Goal: Task Accomplishment & Management: Use online tool/utility

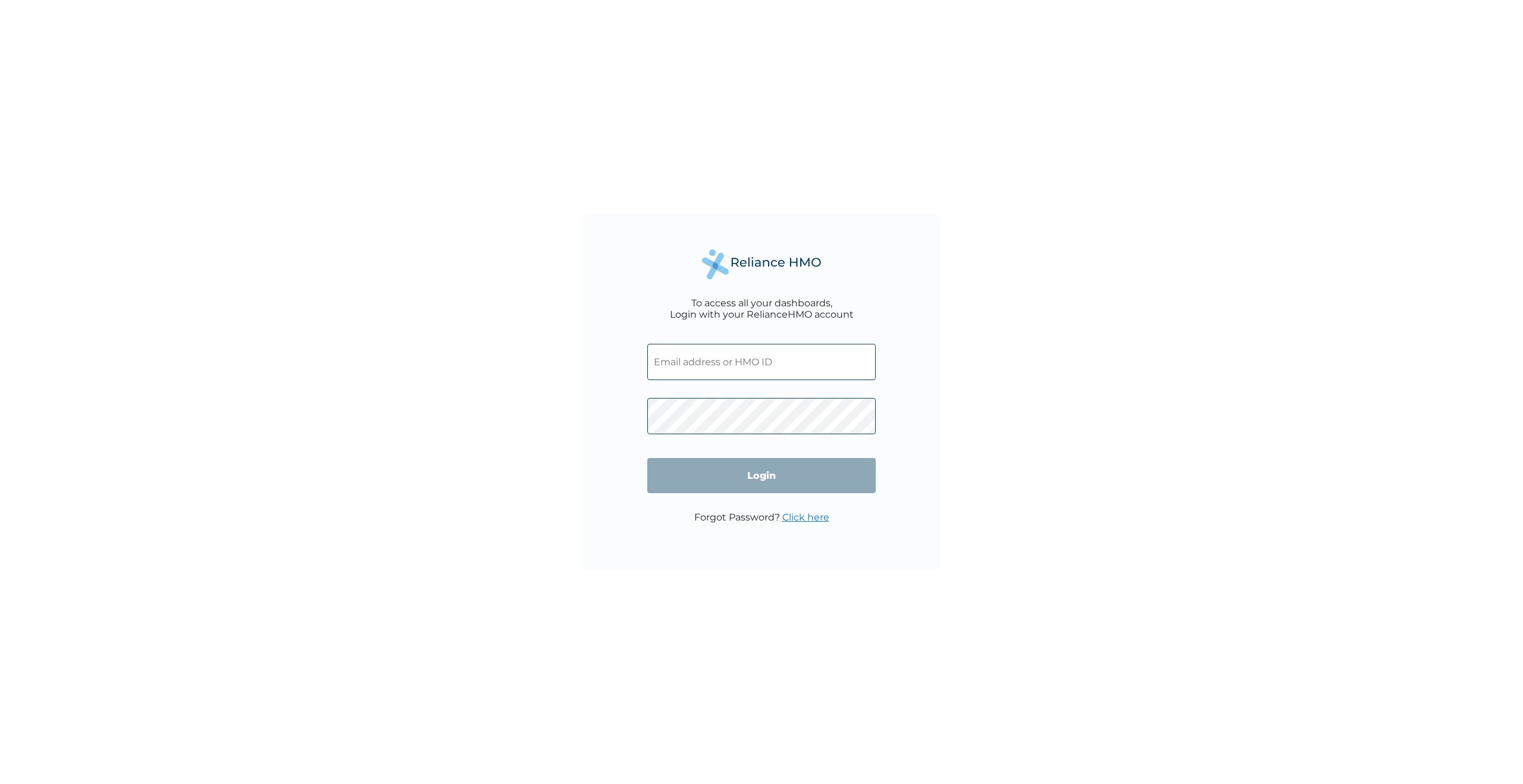
click at [707, 377] on input "text" at bounding box center [761, 361] width 228 height 36
click at [733, 370] on input "text" at bounding box center [761, 361] width 228 height 36
type input "[EMAIL_ADDRESS][DOMAIN_NAME]"
click at [799, 472] on input "Login" at bounding box center [761, 476] width 228 height 35
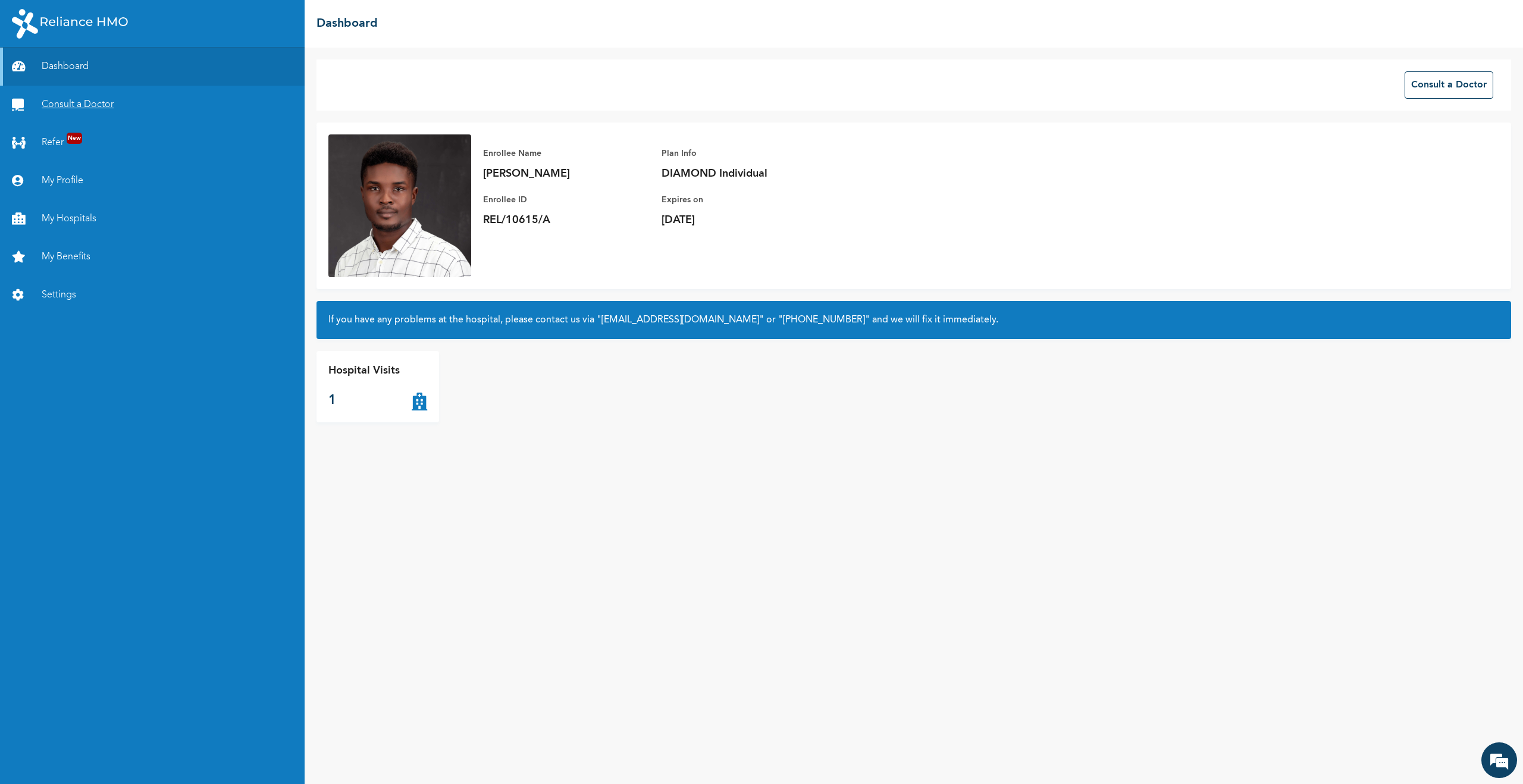
click at [82, 110] on link "Consult a Doctor" at bounding box center [152, 104] width 304 height 38
